Goal: Task Accomplishment & Management: Use online tool/utility

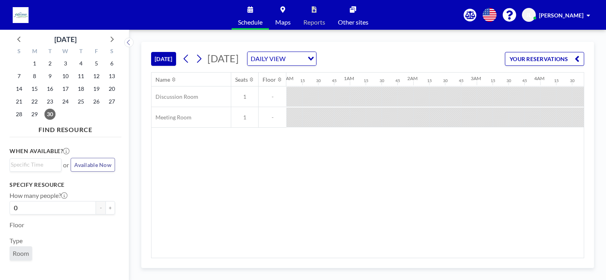
scroll to position [0, 537]
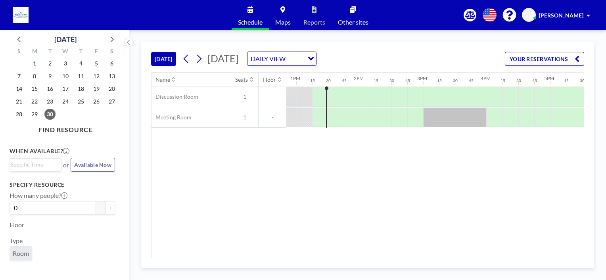
scroll to position [0, 825]
